Goal: Check status: Check status

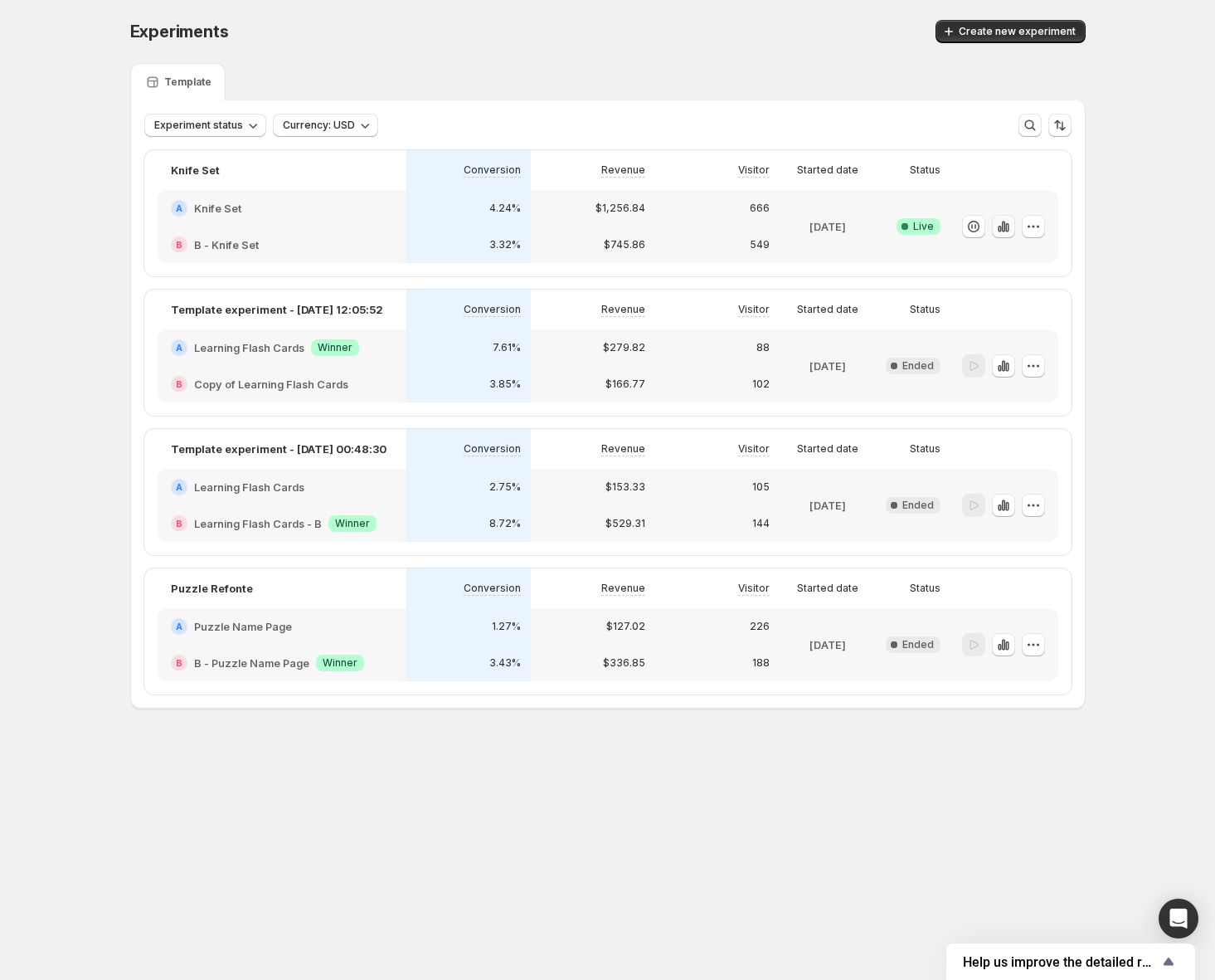
click at [1005, 230] on icon "button" at bounding box center [1007, 227] width 3 height 10
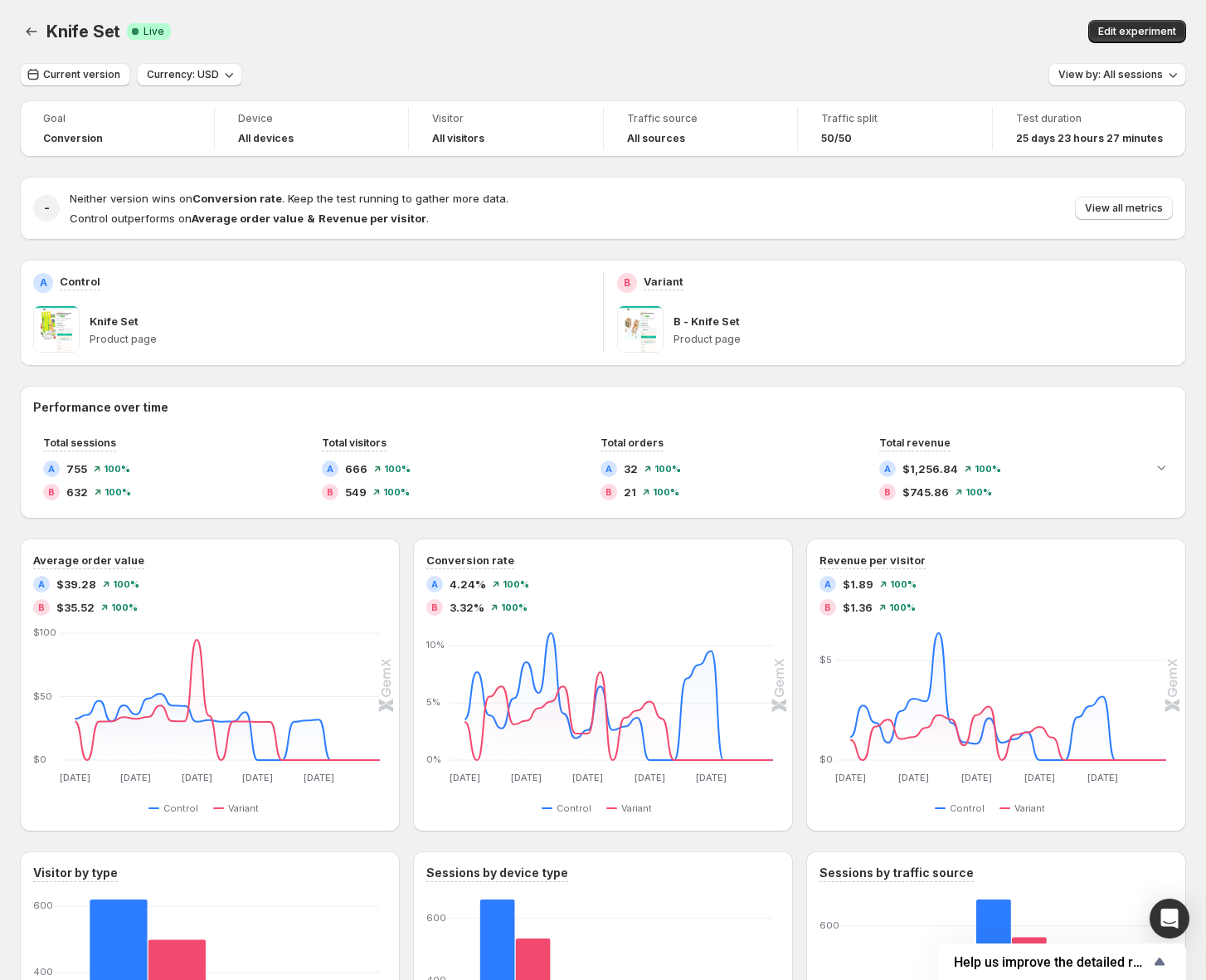
scroll to position [64, 0]
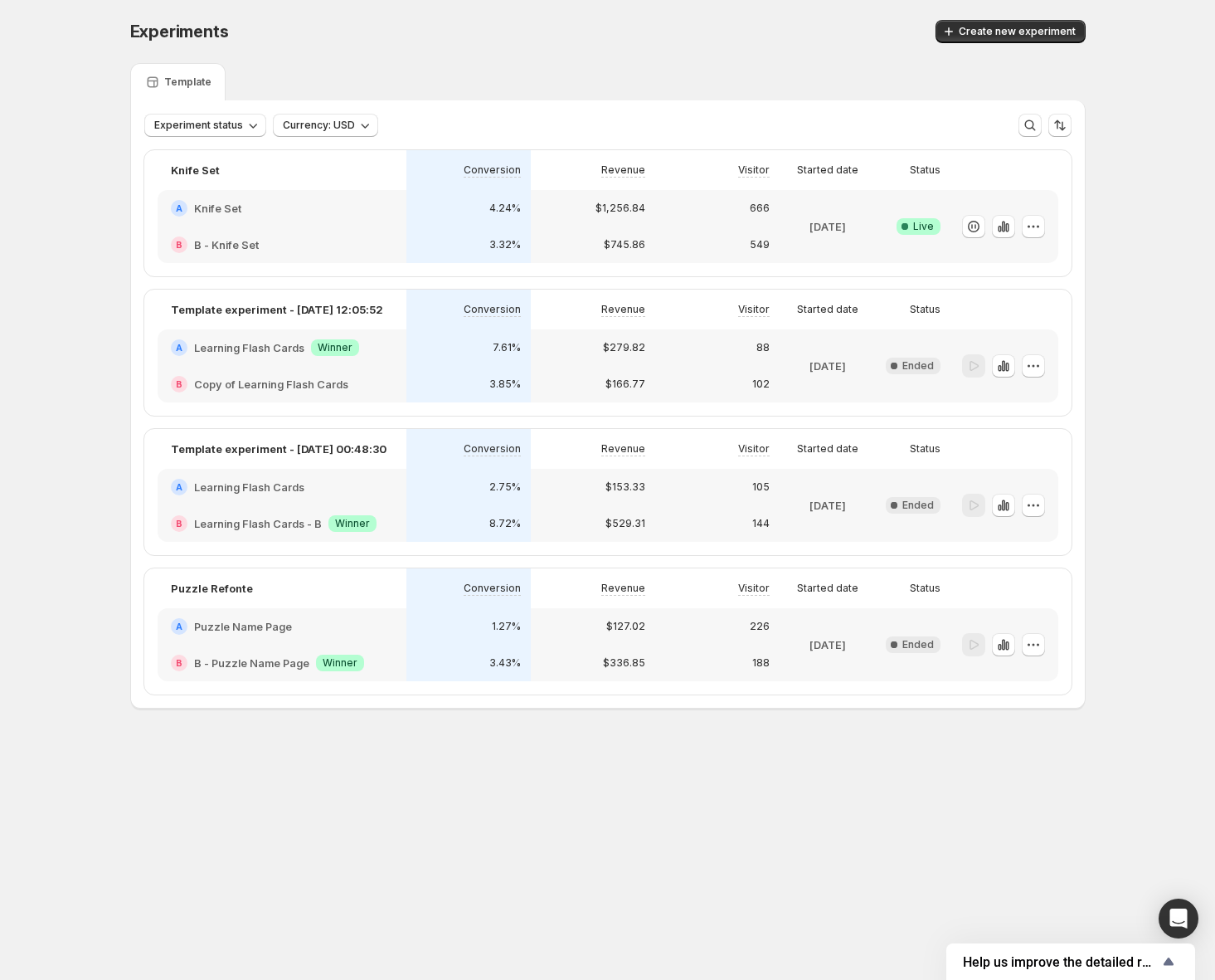
click at [398, 232] on div "B B - Knife Set" at bounding box center [282, 245] width 249 height 36
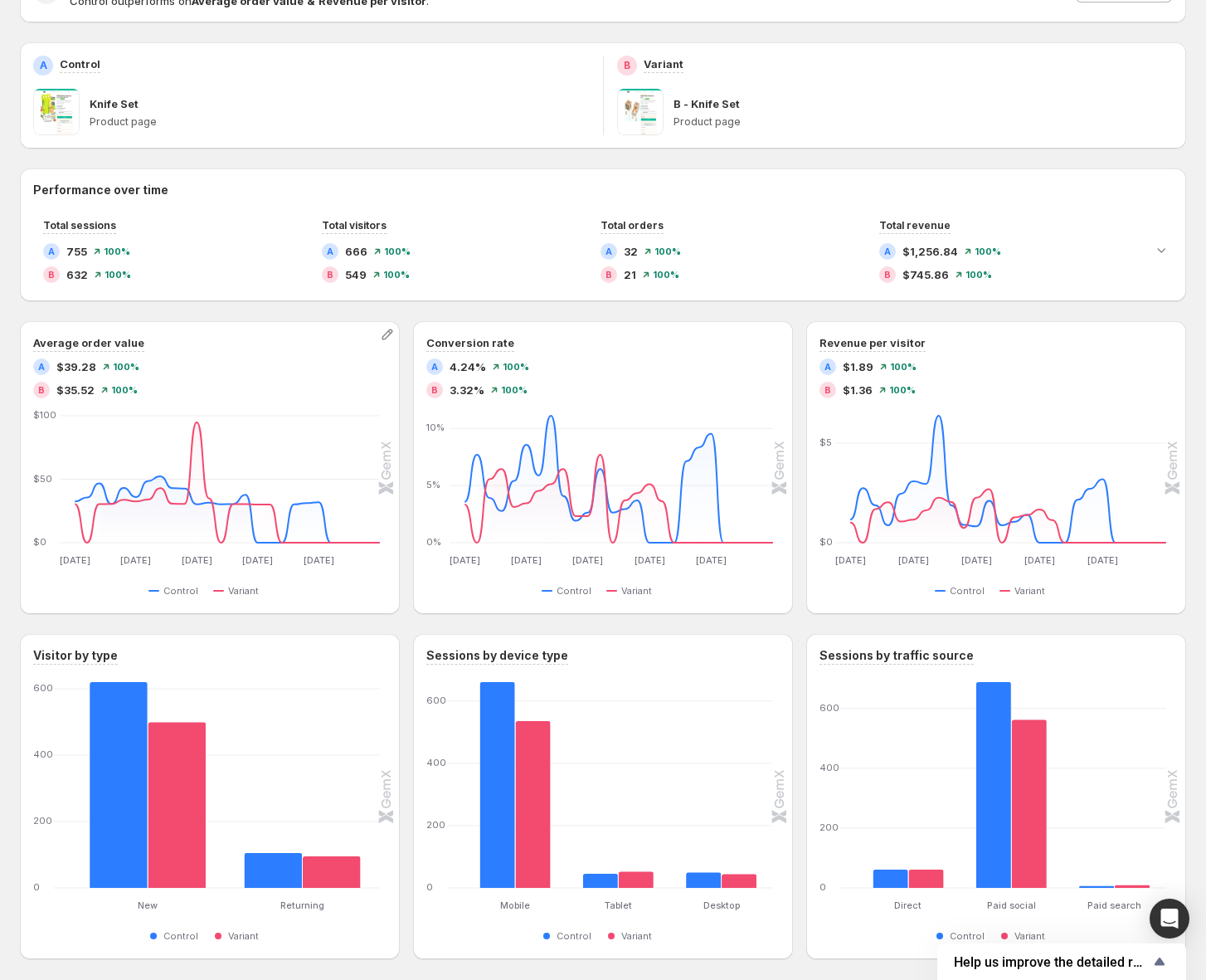
scroll to position [286, 0]
